Goal: Information Seeking & Learning: Learn about a topic

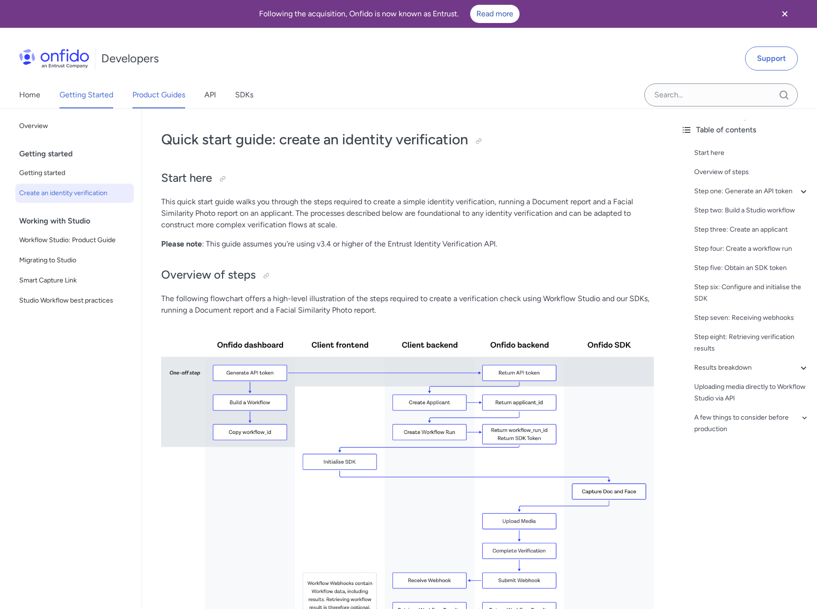
click at [159, 96] on link "Product Guides" at bounding box center [158, 95] width 53 height 27
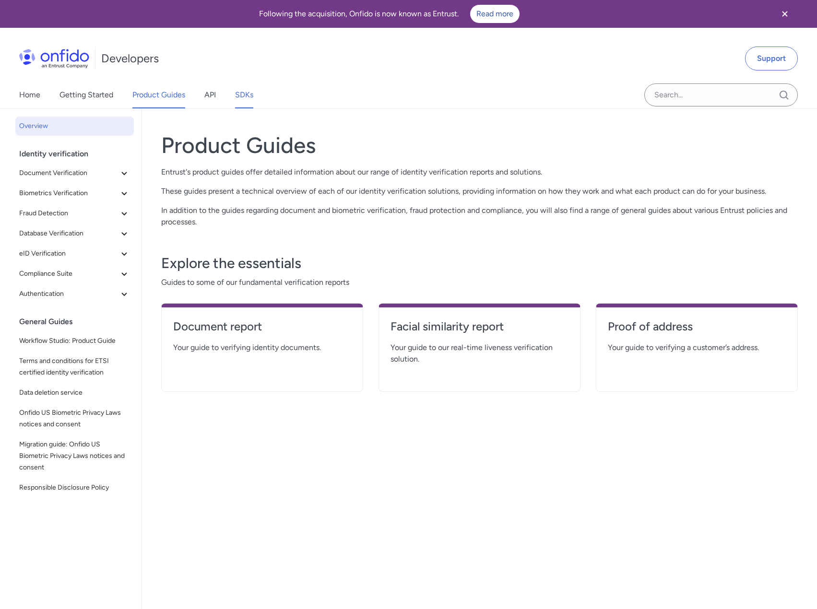
click at [253, 94] on link "SDKs" at bounding box center [244, 95] width 18 height 27
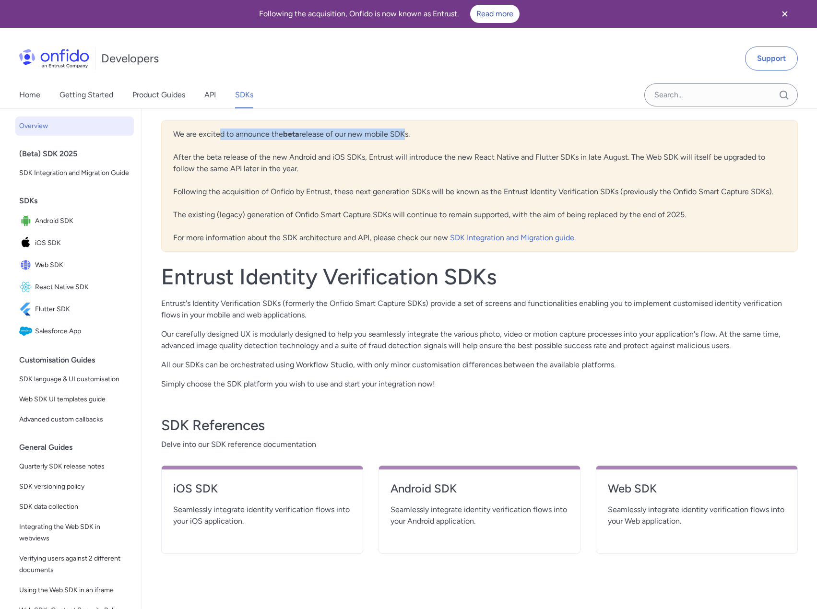
drag, startPoint x: 220, startPoint y: 132, endPoint x: 417, endPoint y: 131, distance: 197.1
click at [411, 131] on div "We are excited to announce the beta release of our new mobile SDKs. After the b…" at bounding box center [479, 185] width 637 height 131
click at [219, 156] on div "We are excited to announce the beta release of our new mobile SDKs. After the b…" at bounding box center [479, 185] width 637 height 131
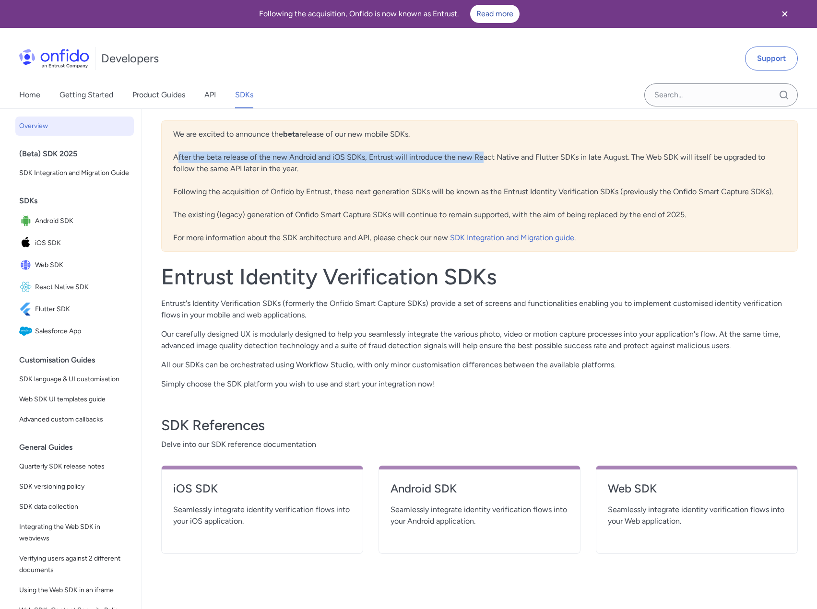
drag, startPoint x: 178, startPoint y: 156, endPoint x: 498, endPoint y: 153, distance: 320.0
click at [488, 153] on div "We are excited to announce the beta release of our new mobile SDKs. After the b…" at bounding box center [479, 185] width 637 height 131
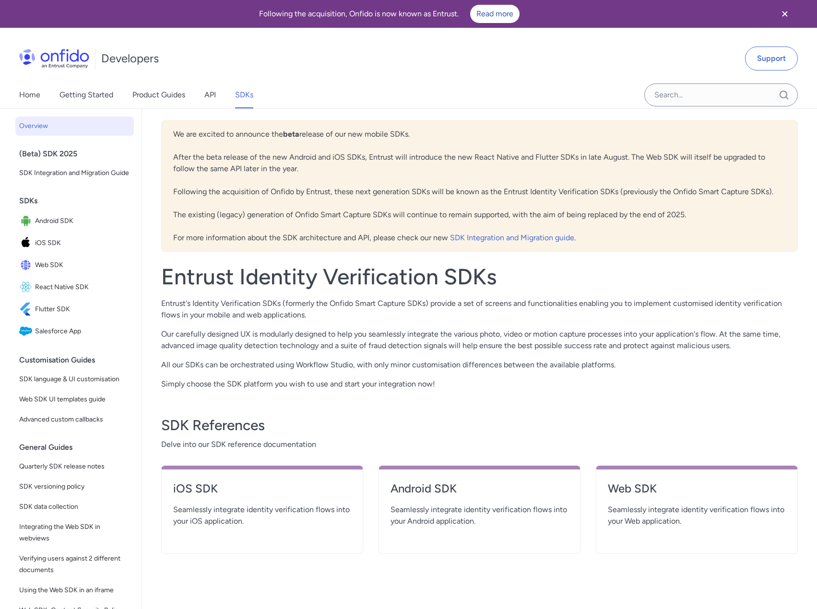
click at [508, 152] on div "We are excited to announce the beta release of our new mobile SDKs. After the b…" at bounding box center [479, 185] width 637 height 131
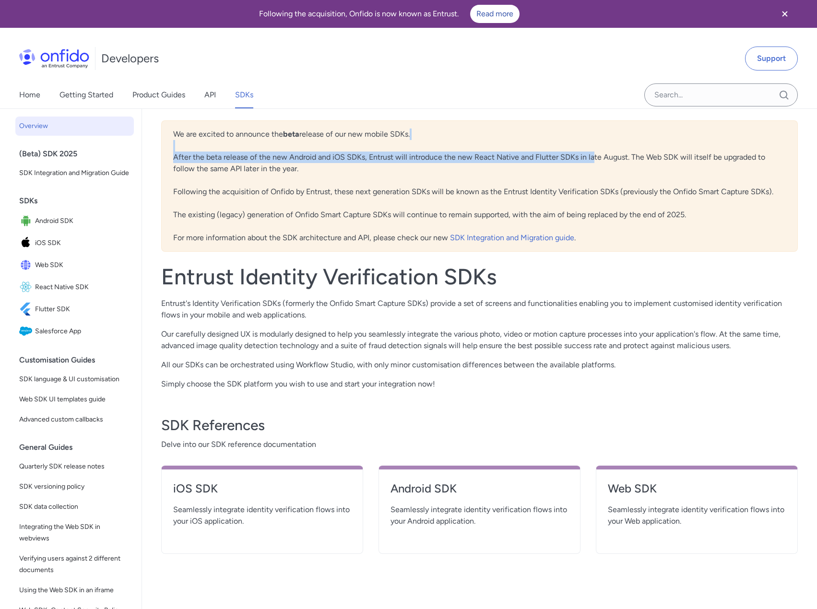
drag, startPoint x: 377, startPoint y: 151, endPoint x: 593, endPoint y: 156, distance: 216.9
click at [593, 156] on div "We are excited to announce the beta release of our new mobile SDKs. After the b…" at bounding box center [479, 185] width 637 height 131
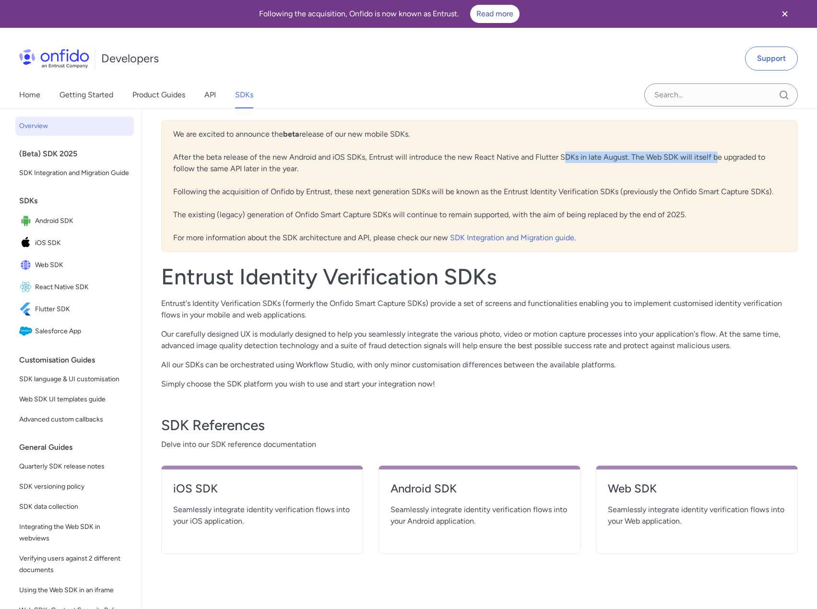
drag, startPoint x: 565, startPoint y: 157, endPoint x: 714, endPoint y: 156, distance: 149.7
click at [714, 156] on div "We are excited to announce the beta release of our new mobile SDKs. After the b…" at bounding box center [479, 185] width 637 height 131
click at [715, 156] on div "We are excited to announce the beta release of our new mobile SDKs. After the b…" at bounding box center [479, 185] width 637 height 131
drag, startPoint x: 190, startPoint y: 169, endPoint x: 302, endPoint y: 171, distance: 112.3
click at [302, 171] on div "We are excited to announce the beta release of our new mobile SDKs. After the b…" at bounding box center [479, 185] width 637 height 131
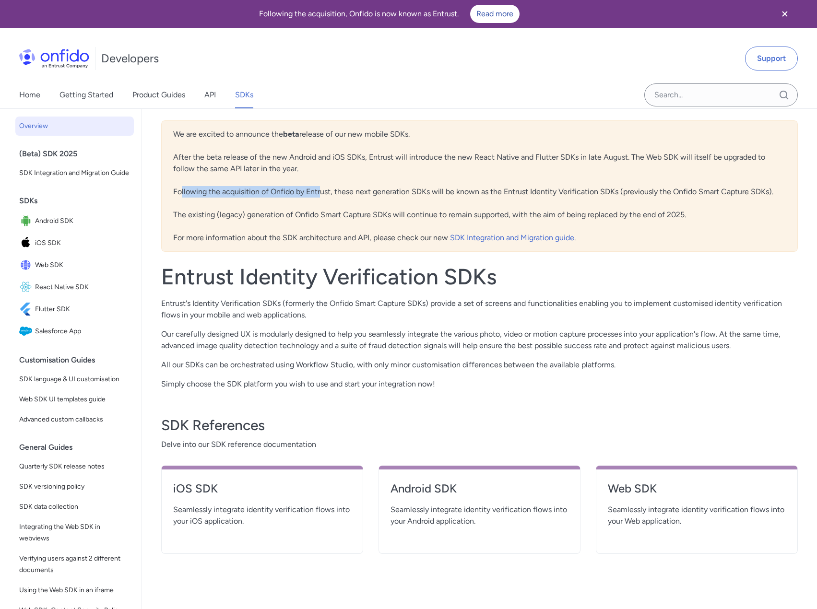
drag, startPoint x: 182, startPoint y: 196, endPoint x: 340, endPoint y: 194, distance: 157.3
click at [322, 195] on div "We are excited to announce the beta release of our new mobile SDKs. After the b…" at bounding box center [479, 185] width 637 height 131
click at [352, 193] on div "We are excited to announce the beta release of our new mobile SDKs. After the b…" at bounding box center [479, 185] width 637 height 131
drag, startPoint x: 237, startPoint y: 189, endPoint x: 396, endPoint y: 189, distance: 158.8
click at [394, 189] on div "We are excited to announce the beta release of our new mobile SDKs. After the b…" at bounding box center [479, 185] width 637 height 131
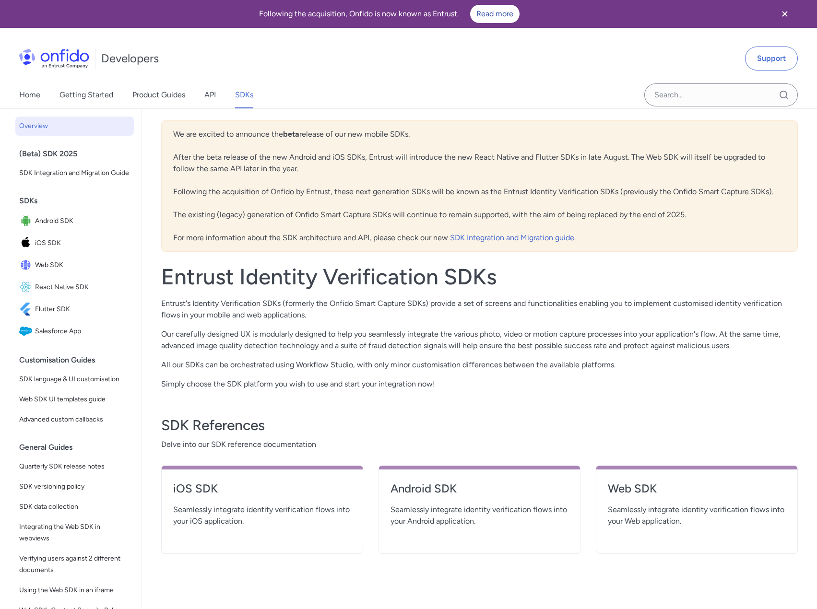
click at [431, 189] on div "We are excited to announce the beta release of our new mobile SDKs. After the b…" at bounding box center [479, 185] width 637 height 131
click at [649, 491] on h4 "Web SDK" at bounding box center [697, 488] width 178 height 15
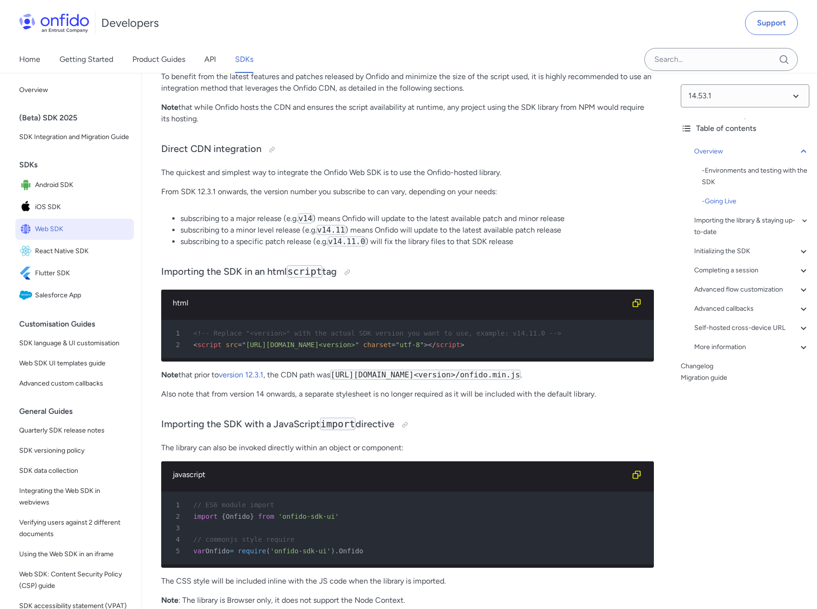
scroll to position [863, 0]
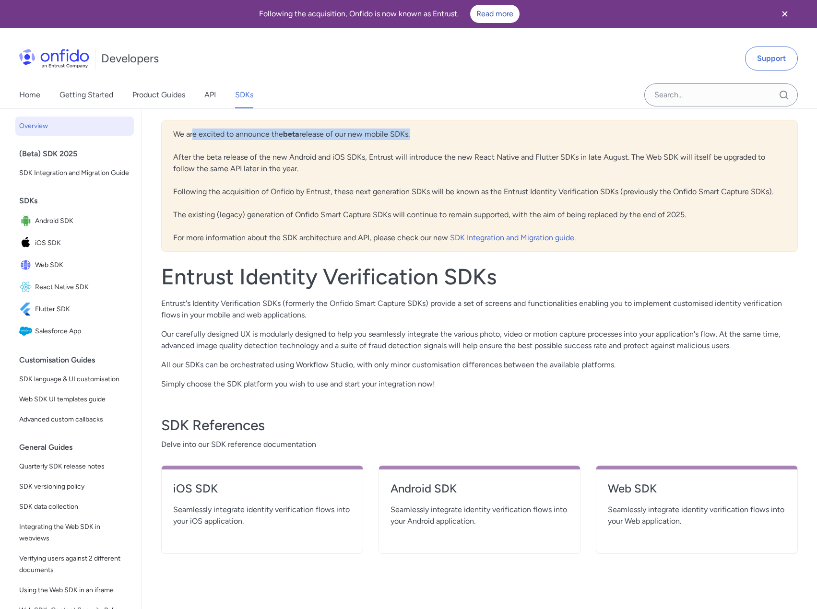
drag, startPoint x: 192, startPoint y: 132, endPoint x: 443, endPoint y: 133, distance: 250.9
click at [425, 133] on div "We are excited to announce the beta release of our new mobile SDKs. After the b…" at bounding box center [479, 185] width 637 height 131
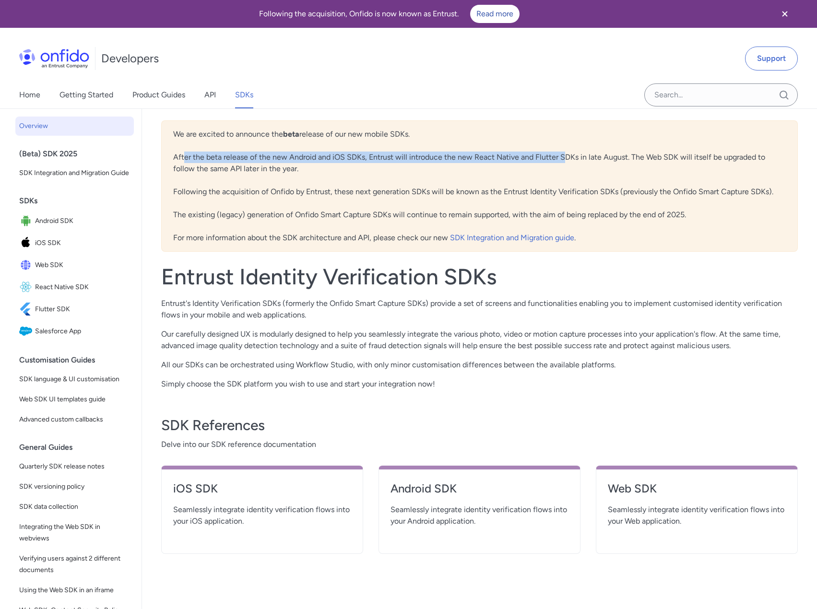
drag, startPoint x: 186, startPoint y: 156, endPoint x: 570, endPoint y: 156, distance: 384.2
click at [569, 156] on div "We are excited to announce the beta release of our new mobile SDKs. After the b…" at bounding box center [479, 185] width 637 height 131
click at [571, 158] on div "We are excited to announce the beta release of our new mobile SDKs. After the b…" at bounding box center [479, 185] width 637 height 131
drag, startPoint x: 371, startPoint y: 157, endPoint x: 595, endPoint y: 156, distance: 224.0
click at [594, 156] on div "We are excited to announce the beta release of our new mobile SDKs. After the b…" at bounding box center [479, 185] width 637 height 131
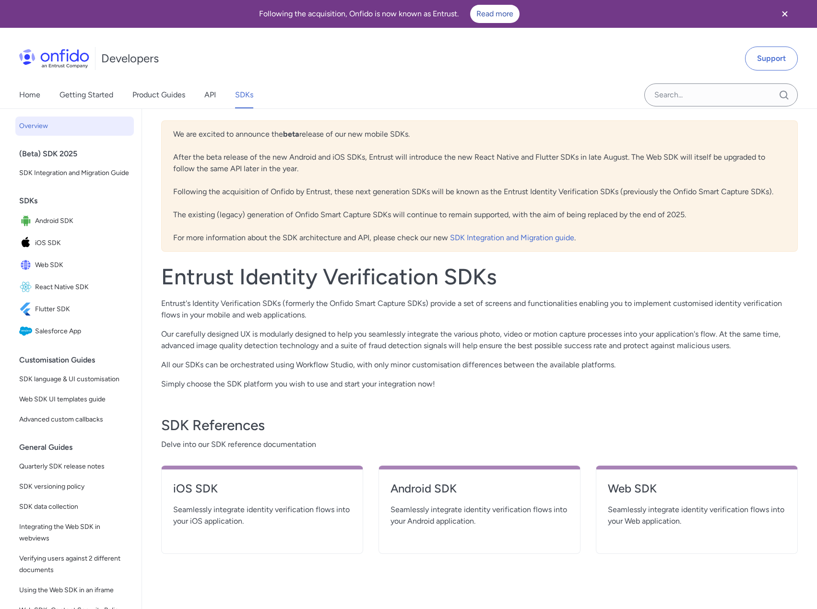
click at [606, 157] on div "We are excited to announce the beta release of our new mobile SDKs. After the b…" at bounding box center [479, 185] width 637 height 131
drag, startPoint x: 631, startPoint y: 159, endPoint x: 742, endPoint y: 165, distance: 111.4
click at [742, 165] on div "We are excited to announce the beta release of our new mobile SDKs. After the b…" at bounding box center [479, 185] width 637 height 131
click at [676, 298] on p "Entrust's Identity Verification SDKs (formerly the Onfido Smart Capture SDKs) p…" at bounding box center [479, 309] width 637 height 23
